Goal: Task Accomplishment & Management: Use online tool/utility

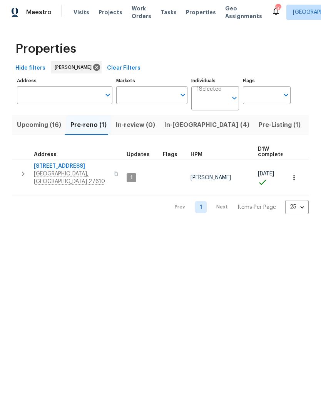
click at [180, 130] on span "In-[GEOGRAPHIC_DATA] (4)" at bounding box center [206, 125] width 85 height 11
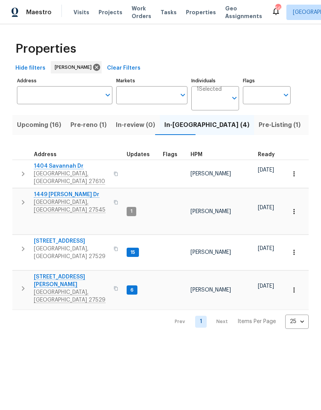
click at [40, 273] on span "[STREET_ADDRESS][PERSON_NAME]" at bounding box center [71, 280] width 75 height 15
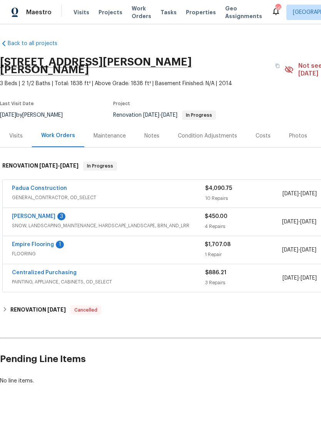
click at [22, 214] on link "Cameron Sweeney" at bounding box center [33, 216] width 43 height 5
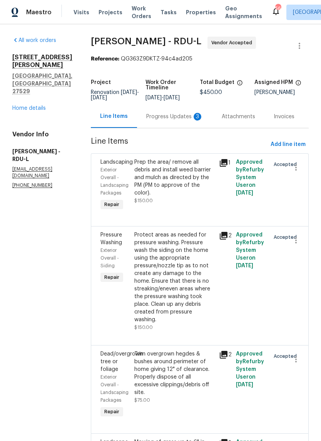
click at [179, 120] on div "Progress Updates 3" at bounding box center [174, 117] width 57 height 8
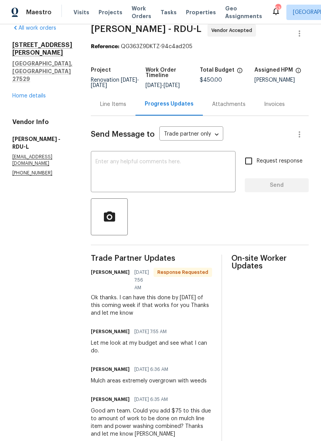
scroll to position [11, 0]
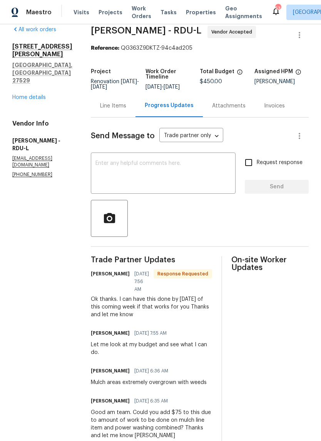
click at [22, 95] on link "Home details" at bounding box center [28, 97] width 33 height 5
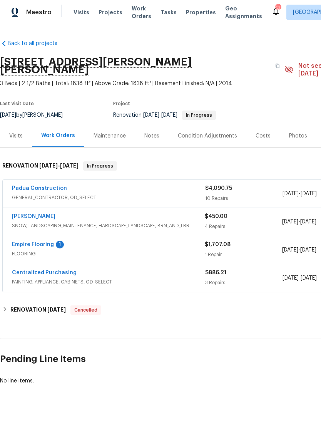
click at [260, 132] on div "Costs" at bounding box center [262, 136] width 15 height 8
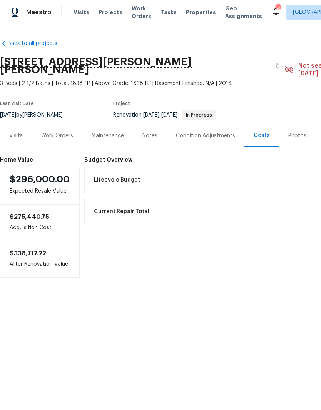
click at [51, 132] on div "Work Orders" at bounding box center [57, 136] width 32 height 8
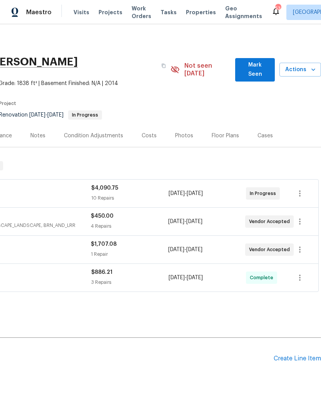
click at [276, 355] on div "Create Line Item" at bounding box center [297, 358] width 47 height 7
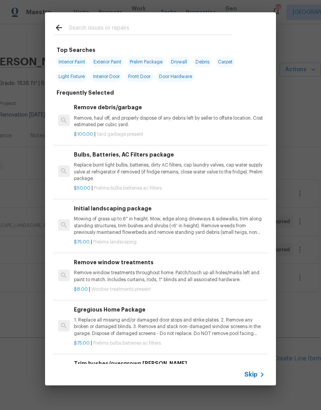
click at [186, 29] on input "text" at bounding box center [150, 29] width 163 height 12
type input "Clean"
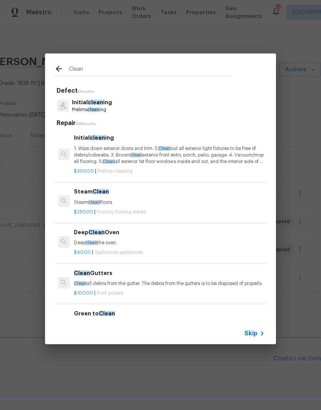
click at [223, 152] on p "1. Wipe down exterior doors and trim. 2. Clean out all exterior light fixtures …" at bounding box center [169, 155] width 191 height 20
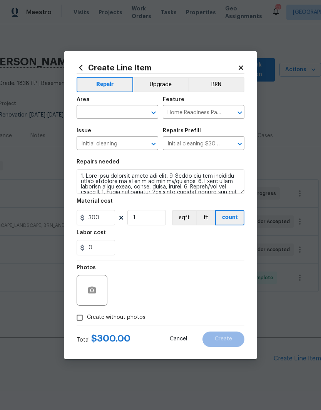
click at [125, 110] on input "text" at bounding box center [107, 113] width 60 height 12
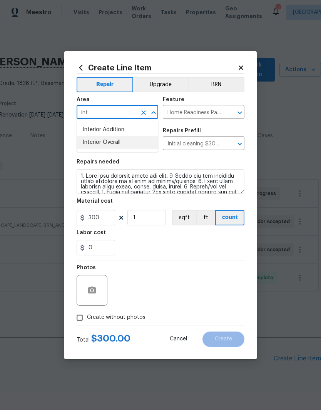
click at [135, 142] on li "Interior Overall" at bounding box center [118, 142] width 82 height 13
type input "Interior Overall"
click at [160, 242] on div "0" at bounding box center [161, 247] width 168 height 15
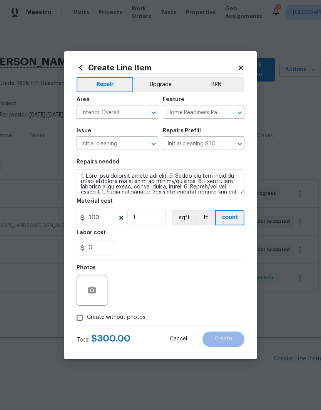
click at [87, 313] on input "Create without photos" at bounding box center [79, 317] width 15 height 15
checkbox input "true"
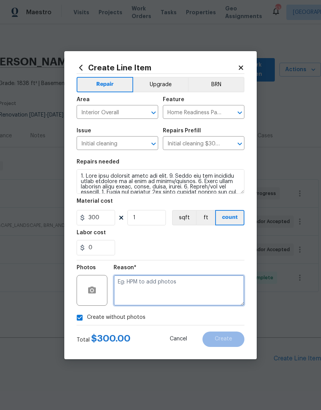
click at [220, 289] on textarea at bounding box center [178, 290] width 131 height 31
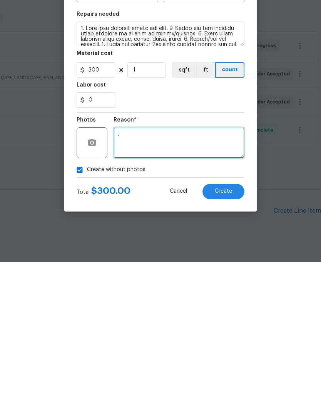
type textarea "."
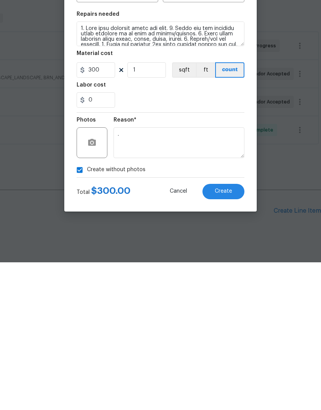
click at [235, 332] on button "Create" at bounding box center [223, 339] width 42 height 15
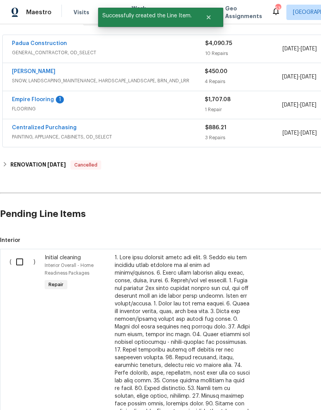
scroll to position [145, 0]
click at [20, 254] on input "checkbox" at bounding box center [23, 262] width 22 height 16
checkbox input "true"
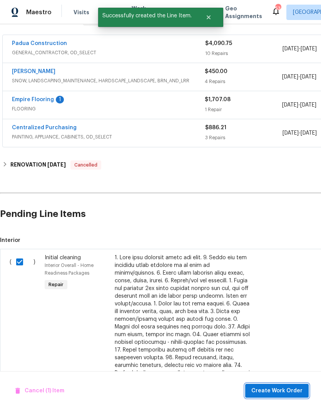
click at [280, 393] on span "Create Work Order" at bounding box center [276, 391] width 51 height 10
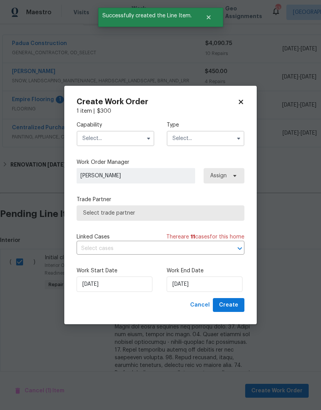
click at [124, 140] on input "text" at bounding box center [116, 138] width 78 height 15
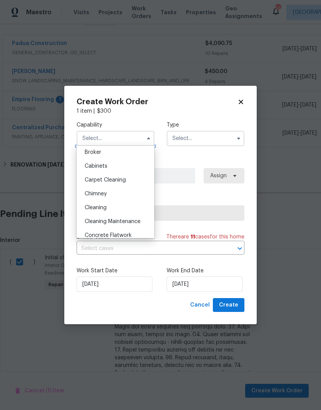
scroll to position [59, 0]
click at [132, 209] on div "Cleaning" at bounding box center [115, 206] width 74 height 14
type input "Cleaning"
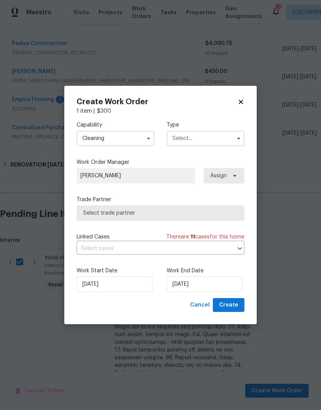
click at [215, 139] on input "text" at bounding box center [206, 138] width 78 height 15
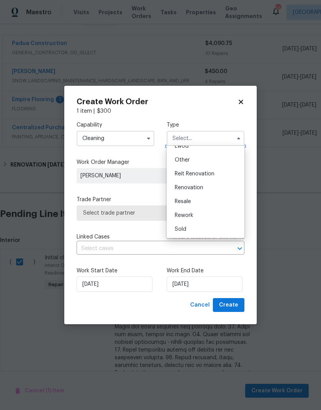
scroll to position [92, 0]
click at [225, 190] on div "Renovation" at bounding box center [206, 188] width 74 height 14
type input "Renovation"
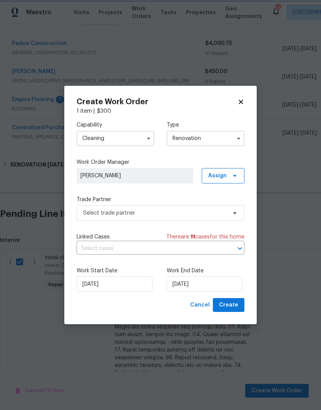
scroll to position [0, 0]
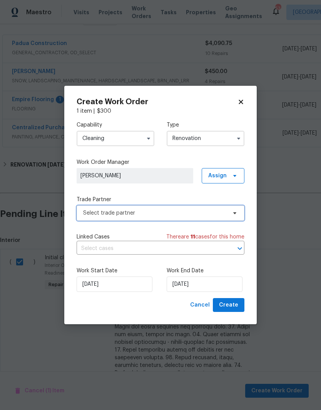
click at [222, 210] on span "Select trade partner" at bounding box center [155, 213] width 144 height 8
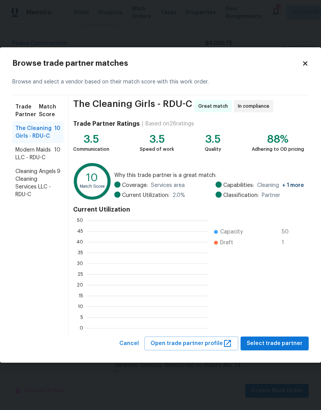
scroll to position [108, 121]
click at [275, 344] on span "Select trade partner" at bounding box center [275, 344] width 56 height 10
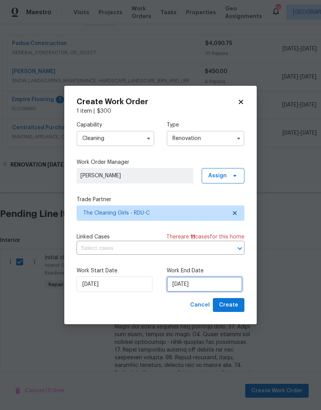
click at [217, 284] on input "10/9/2025" at bounding box center [205, 284] width 76 height 15
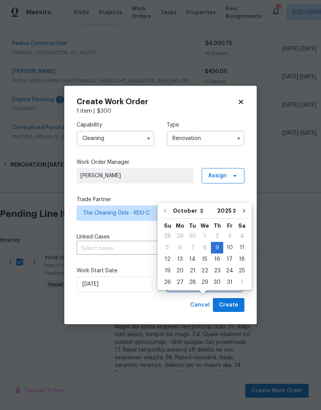
scroll to position [24, 0]
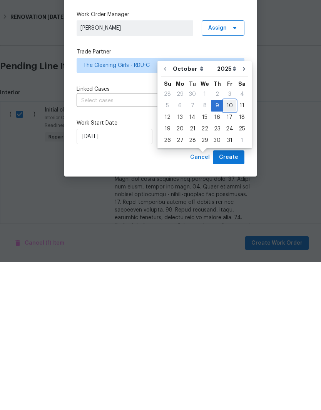
click at [229, 248] on div "10" at bounding box center [229, 253] width 13 height 11
type input "10/10/2025"
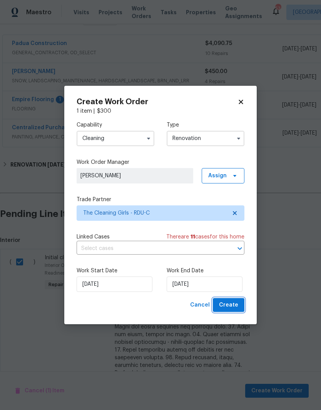
click at [244, 307] on button "Create" at bounding box center [229, 305] width 32 height 14
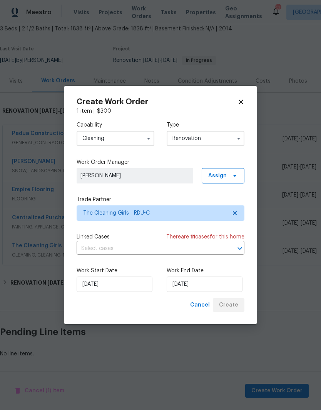
scroll to position [15, 0]
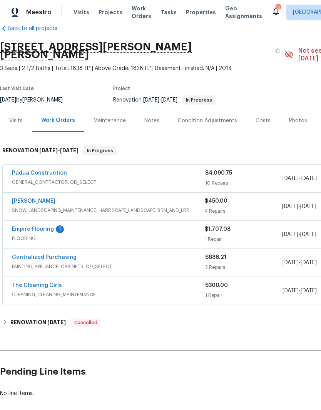
click at [13, 117] on div "Visits" at bounding box center [15, 121] width 13 height 8
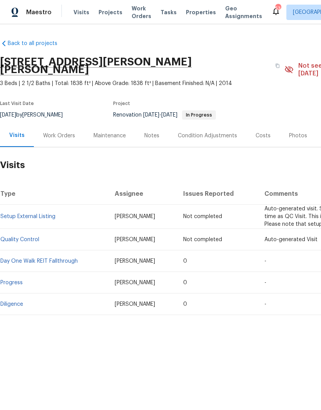
click at [13, 280] on link "Progress" at bounding box center [11, 282] width 22 height 5
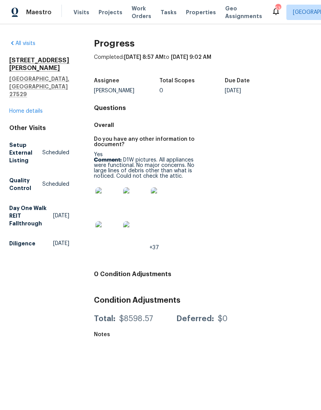
click at [113, 202] on img at bounding box center [107, 199] width 25 height 25
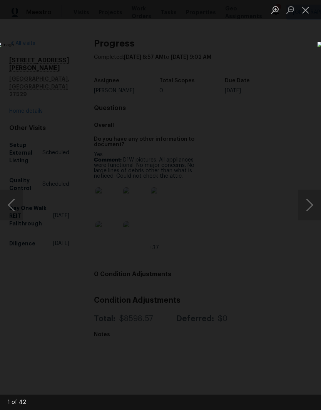
click at [308, 198] on button "Next image" at bounding box center [309, 205] width 23 height 31
click at [307, 211] on button "Next image" at bounding box center [309, 205] width 23 height 31
click at [309, 216] on button "Next image" at bounding box center [309, 205] width 23 height 31
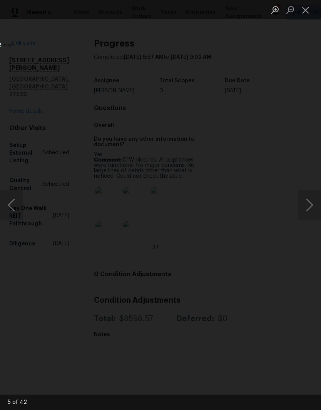
click at [309, 215] on button "Next image" at bounding box center [309, 205] width 23 height 31
click at [311, 212] on button "Next image" at bounding box center [309, 205] width 23 height 31
click at [311, 214] on button "Next image" at bounding box center [309, 205] width 23 height 31
click at [310, 214] on button "Next image" at bounding box center [309, 205] width 23 height 31
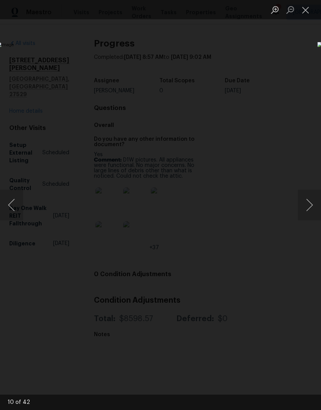
click at [310, 213] on button "Next image" at bounding box center [309, 205] width 23 height 31
click at [311, 212] on button "Next image" at bounding box center [309, 205] width 23 height 31
click at [312, 212] on button "Next image" at bounding box center [309, 205] width 23 height 31
click at [312, 213] on button "Next image" at bounding box center [309, 205] width 23 height 31
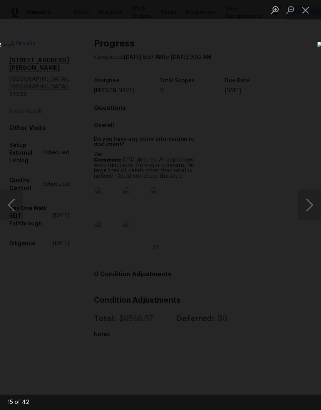
click at [312, 215] on button "Next image" at bounding box center [309, 205] width 23 height 31
click at [311, 215] on button "Next image" at bounding box center [309, 205] width 23 height 31
click at [311, 214] on button "Next image" at bounding box center [309, 205] width 23 height 31
click at [312, 214] on button "Next image" at bounding box center [309, 205] width 23 height 31
click at [12, 206] on button "Previous image" at bounding box center [11, 205] width 23 height 31
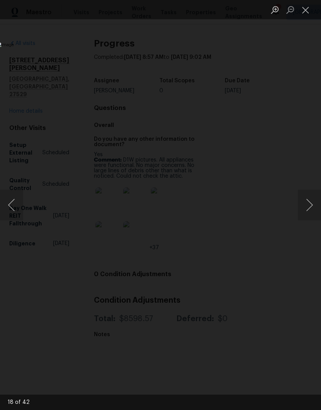
click at [313, 209] on button "Next image" at bounding box center [309, 205] width 23 height 31
click at [312, 209] on button "Next image" at bounding box center [309, 205] width 23 height 31
click at [309, 213] on button "Next image" at bounding box center [309, 205] width 23 height 31
click at [309, 210] on button "Next image" at bounding box center [309, 205] width 23 height 31
click at [308, 210] on button "Next image" at bounding box center [309, 205] width 23 height 31
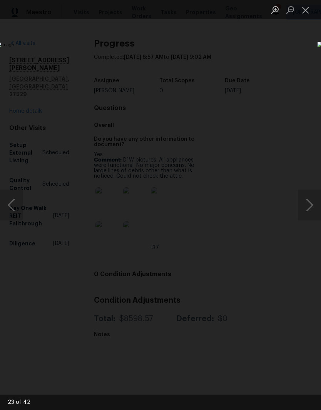
click at [311, 215] on button "Next image" at bounding box center [309, 205] width 23 height 31
click at [312, 215] on button "Next image" at bounding box center [309, 205] width 23 height 31
click at [311, 215] on button "Next image" at bounding box center [309, 205] width 23 height 31
click at [12, 207] on button "Previous image" at bounding box center [11, 205] width 23 height 31
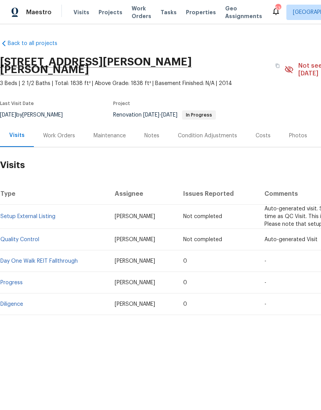
click at [56, 132] on div "Work Orders" at bounding box center [59, 136] width 32 height 8
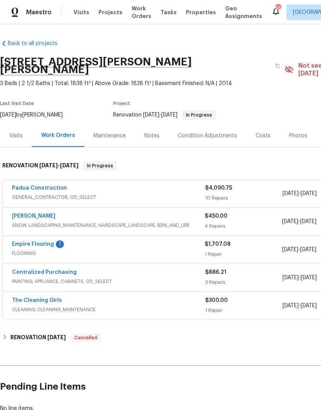
click at [43, 298] on link "The Cleaning Girls" at bounding box center [37, 300] width 50 height 5
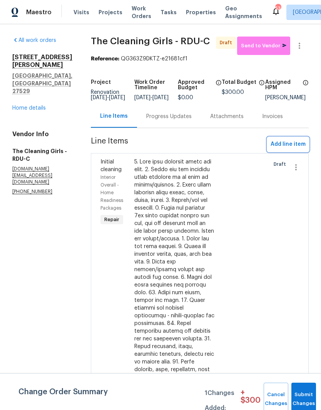
click at [299, 149] on span "Add line item" at bounding box center [287, 145] width 35 height 10
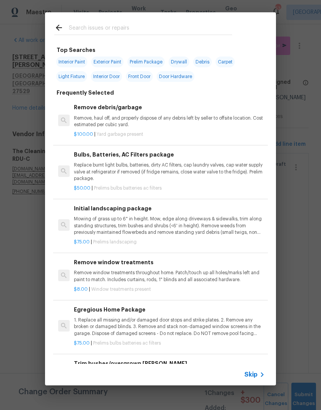
click at [133, 30] on input "text" at bounding box center [150, 29] width 163 height 12
type input "Deep"
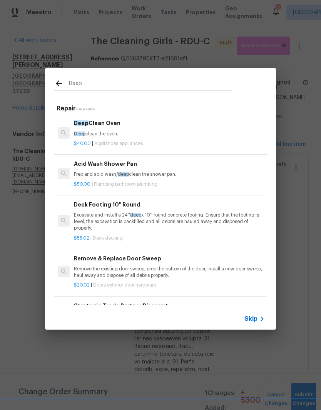
click at [143, 142] on p "$40.00 | Appliances appliances" at bounding box center [169, 143] width 191 height 7
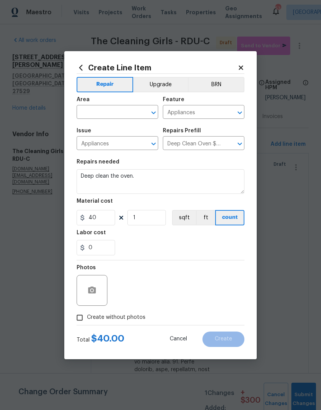
click at [113, 113] on input "text" at bounding box center [107, 113] width 60 height 12
click at [129, 134] on li "Kitchen" at bounding box center [118, 130] width 82 height 13
type input "Kitchen"
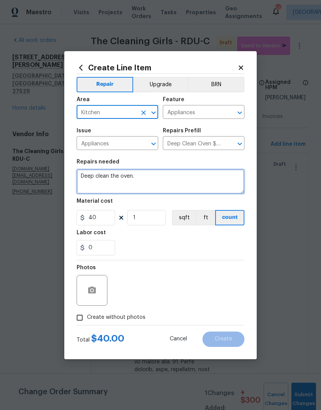
click at [159, 179] on textarea "Deep clean the oven." at bounding box center [161, 181] width 168 height 25
click at [165, 180] on textarea "Deep clean the oven." at bounding box center [161, 181] width 168 height 25
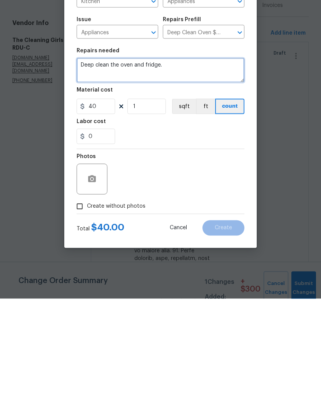
type textarea "Deep clean the oven and fridge."
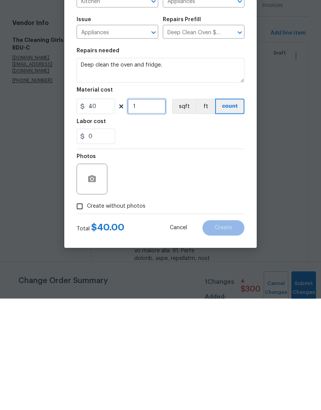
click at [156, 210] on input "1" at bounding box center [146, 217] width 38 height 15
type input "2"
click at [89, 287] on icon "button" at bounding box center [92, 290] width 8 height 7
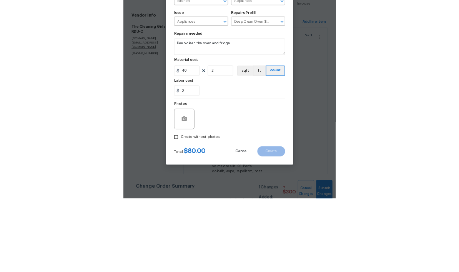
scroll to position [32, 0]
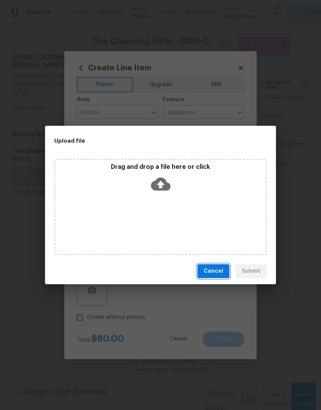
click at [225, 273] on button "Cancel" at bounding box center [213, 271] width 32 height 14
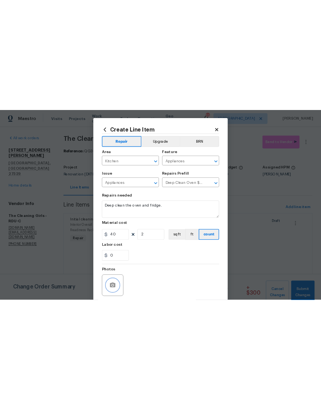
scroll to position [0, 0]
